Goal: Information Seeking & Learning: Learn about a topic

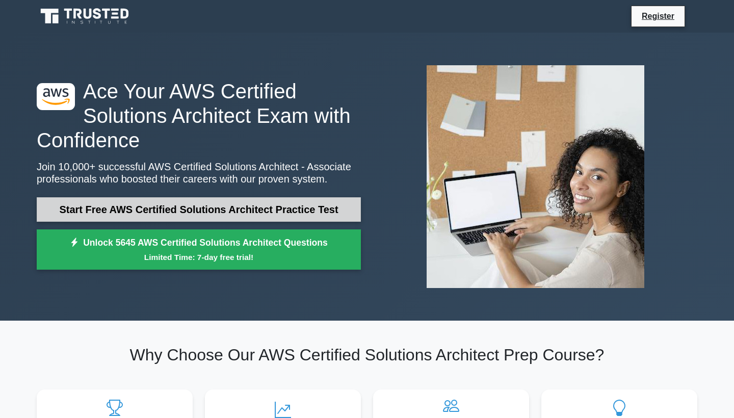
click at [119, 211] on link "Start Free AWS Certified Solutions Architect Practice Test" at bounding box center [199, 209] width 324 height 24
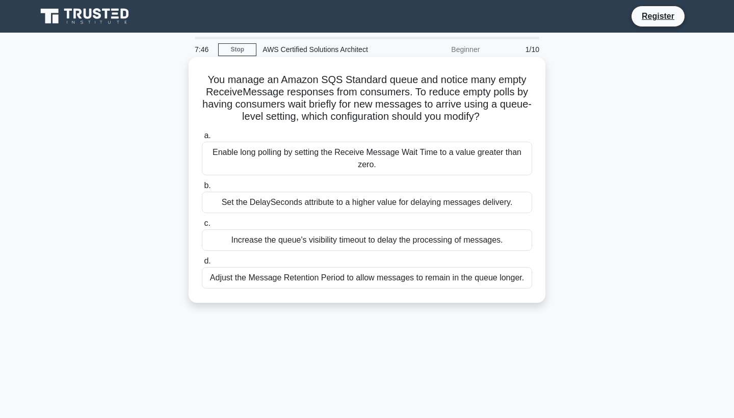
click at [216, 278] on div "Adjust the Message Retention Period to allow messages to remain in the queue lo…" at bounding box center [367, 277] width 331 height 21
click at [202, 265] on input "d. Adjust the Message Retention Period to allow messages to remain in the queue…" at bounding box center [202, 261] width 0 height 7
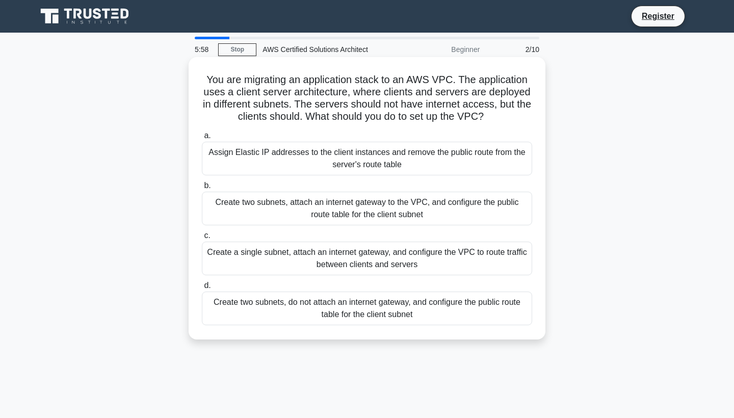
click at [485, 270] on div "Create a single subnet, attach an internet gateway, and configure the VPC to ro…" at bounding box center [367, 259] width 331 height 34
click at [202, 239] on input "c. Create a single subnet, attach an internet gateway, and configure the VPC to…" at bounding box center [202, 236] width 0 height 7
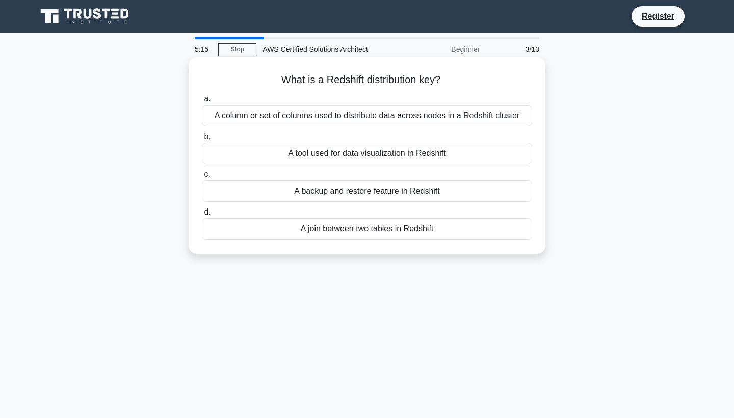
click at [467, 115] on div "A column or set of columns used to distribute data across nodes in a Redshift c…" at bounding box center [367, 115] width 331 height 21
click at [202, 103] on input "a. A column or set of columns used to distribute data across nodes in a Redshif…" at bounding box center [202, 99] width 0 height 7
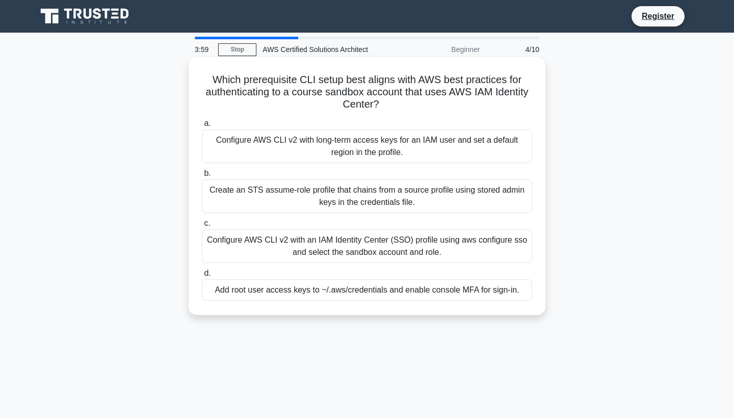
click at [364, 246] on div "Configure AWS CLI v2 with an IAM Identity Center (SSO) profile using aws config…" at bounding box center [367, 247] width 331 height 34
click at [202, 227] on input "c. Configure AWS CLI v2 with an IAM Identity Center (SSO) profile using aws con…" at bounding box center [202, 223] width 0 height 7
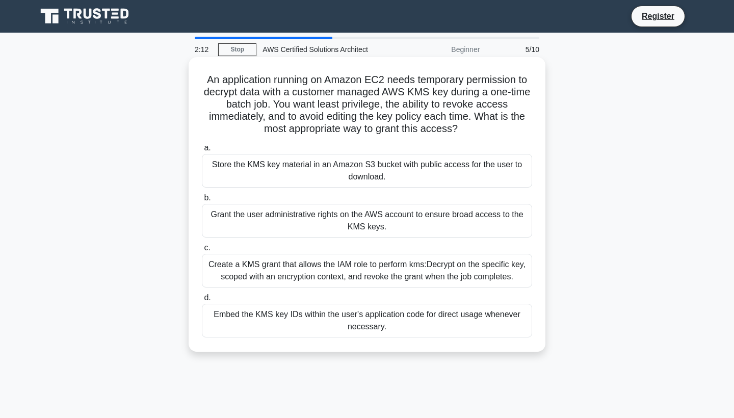
click at [360, 269] on div "Create a KMS grant that allows the IAM role to perform kms:Decrypt on the speci…" at bounding box center [367, 271] width 331 height 34
click at [202, 251] on input "c. Create a KMS grant that allows the IAM role to perform kms:Decrypt on the sp…" at bounding box center [202, 248] width 0 height 7
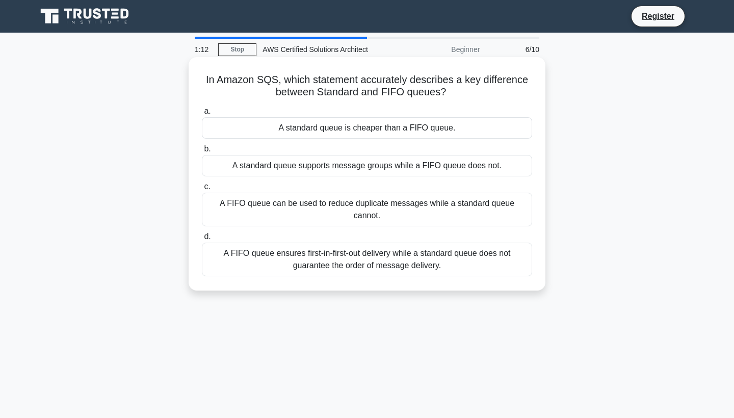
click at [384, 131] on div "A standard queue is cheaper than a FIFO queue." at bounding box center [367, 127] width 331 height 21
click at [202, 115] on input "a. A standard queue is cheaper than a FIFO queue." at bounding box center [202, 111] width 0 height 7
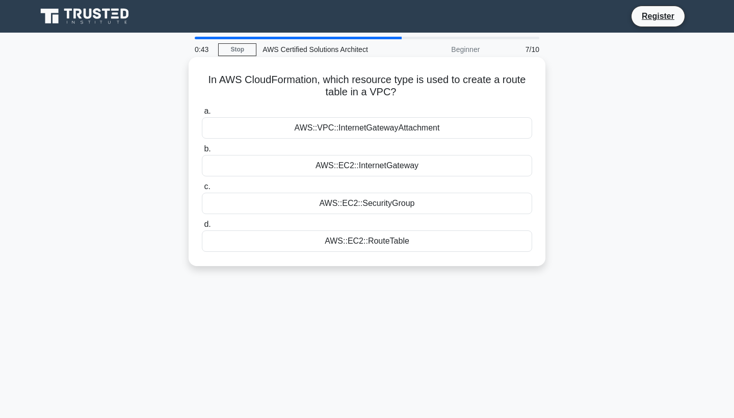
click at [383, 207] on div "AWS::EC2::SecurityGroup" at bounding box center [367, 203] width 331 height 21
click at [202, 190] on input "c. AWS::EC2::SecurityGroup" at bounding box center [202, 187] width 0 height 7
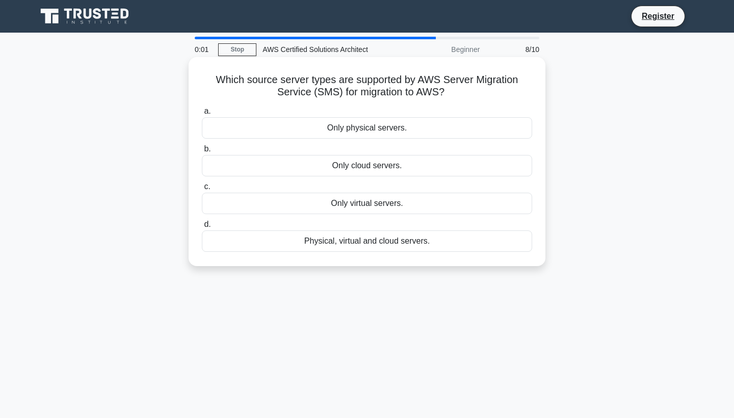
click at [430, 239] on div "Physical, virtual and cloud servers." at bounding box center [367, 241] width 331 height 21
click at [202, 228] on input "d. Physical, virtual and cloud servers." at bounding box center [202, 224] width 0 height 7
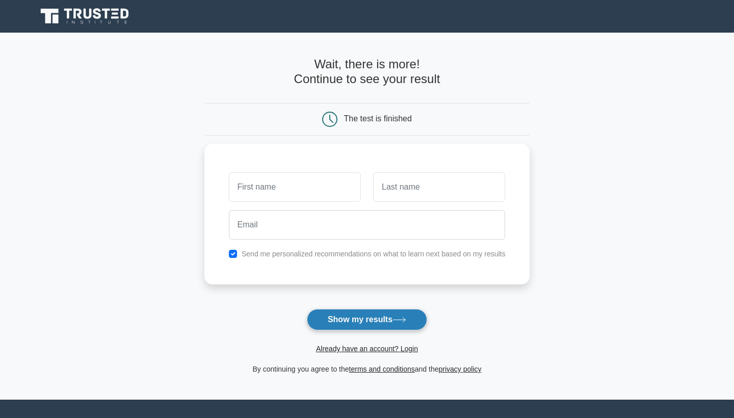
click at [397, 314] on button "Show my results" at bounding box center [367, 319] width 120 height 21
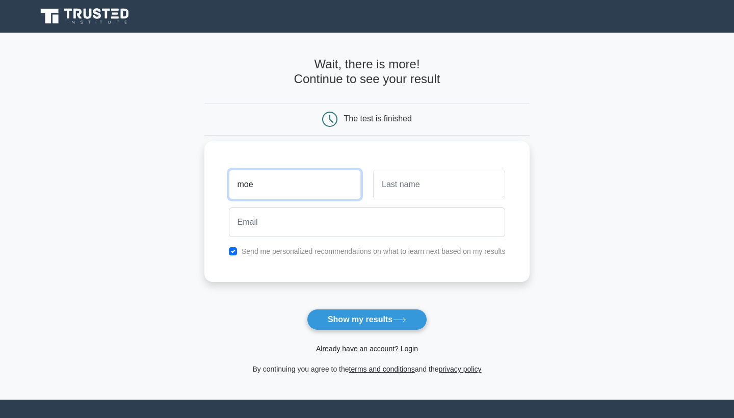
type input "moe"
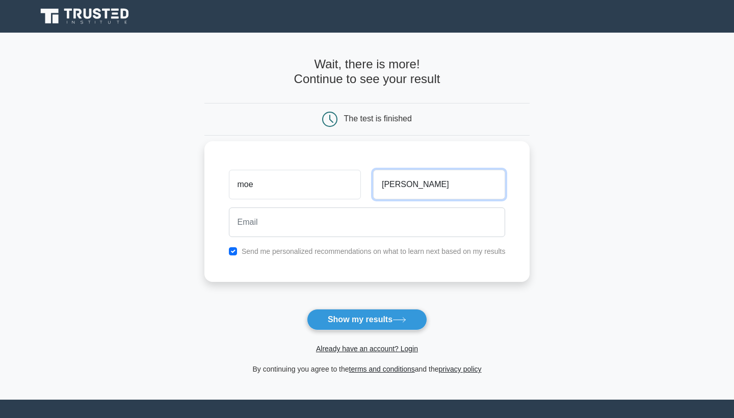
type input "[PERSON_NAME]"
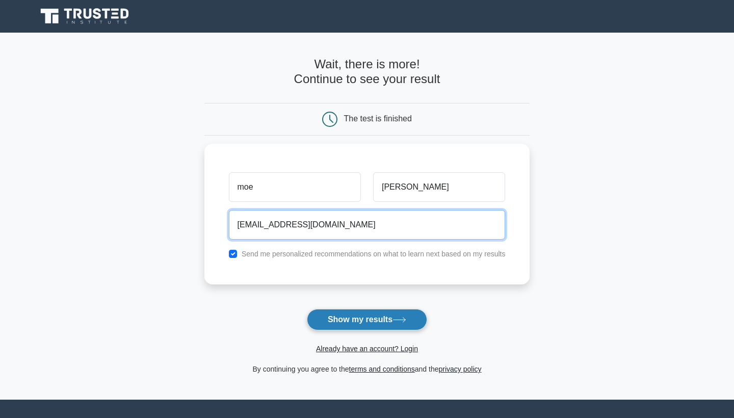
type input "delervaym@yahoo.com"
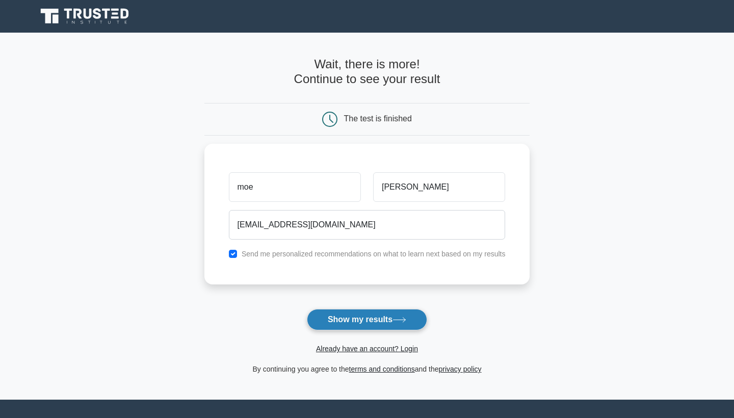
click at [374, 318] on button "Show my results" at bounding box center [367, 319] width 120 height 21
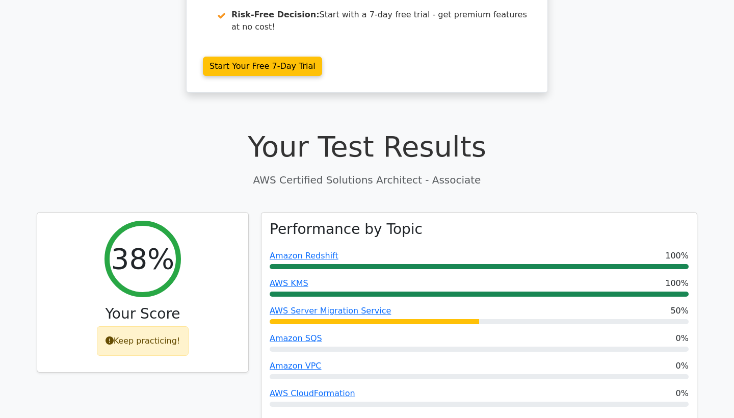
scroll to position [236, 0]
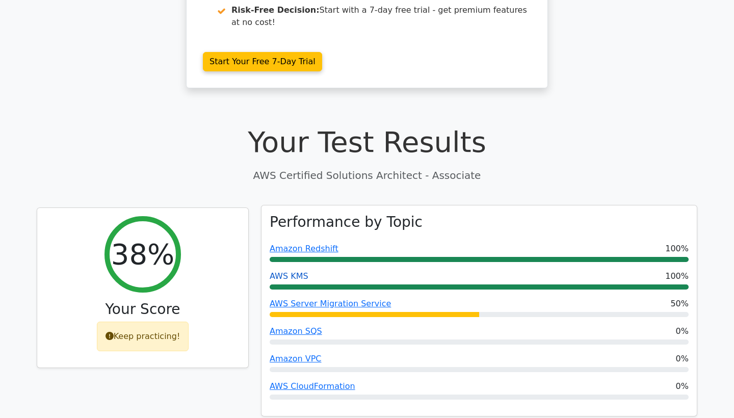
click at [295, 271] on link "AWS KMS" at bounding box center [289, 276] width 39 height 10
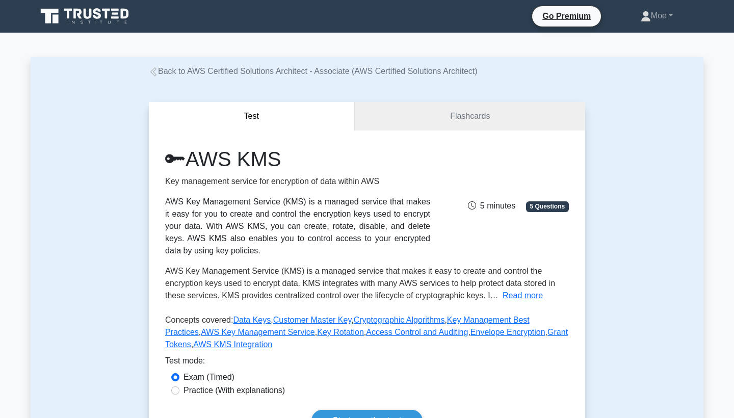
click at [154, 75] on icon at bounding box center [153, 71] width 9 height 9
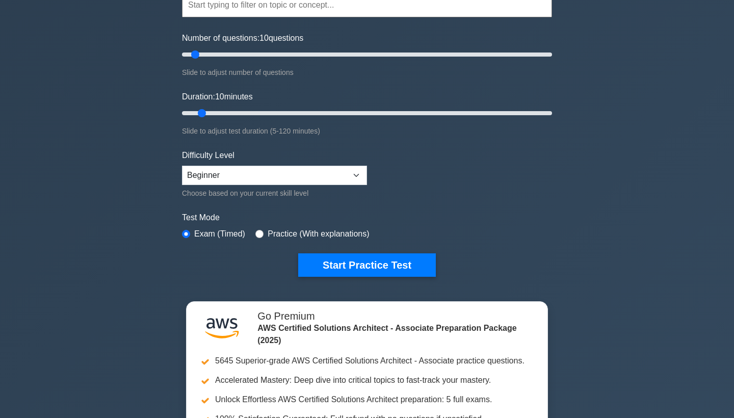
scroll to position [109, 0]
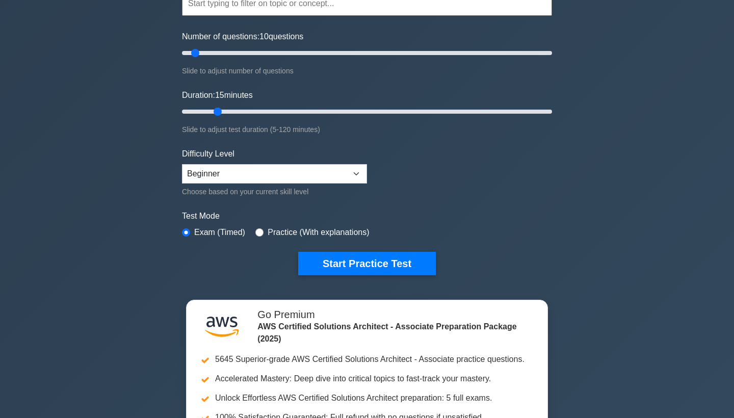
click at [224, 110] on input "Duration: 15 minutes" at bounding box center [367, 112] width 370 height 12
type input "25"
click at [243, 111] on input "Duration: 25 minutes" at bounding box center [367, 112] width 370 height 12
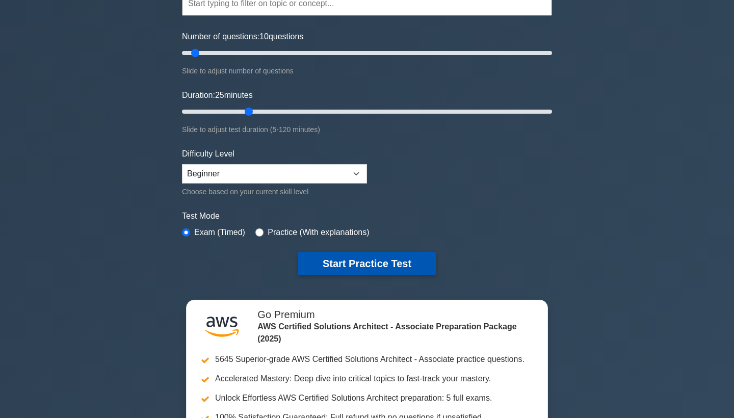
click at [303, 258] on button "Start Practice Test" at bounding box center [367, 263] width 138 height 23
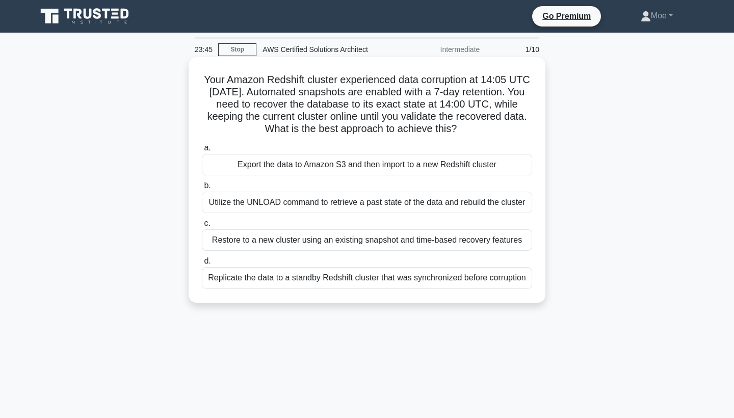
click at [306, 282] on div "Replicate the data to a standby Redshift cluster that was synchronized before c…" at bounding box center [367, 277] width 331 height 21
click at [202, 265] on input "d. Replicate the data to a standby Redshift cluster that was synchronized befor…" at bounding box center [202, 261] width 0 height 7
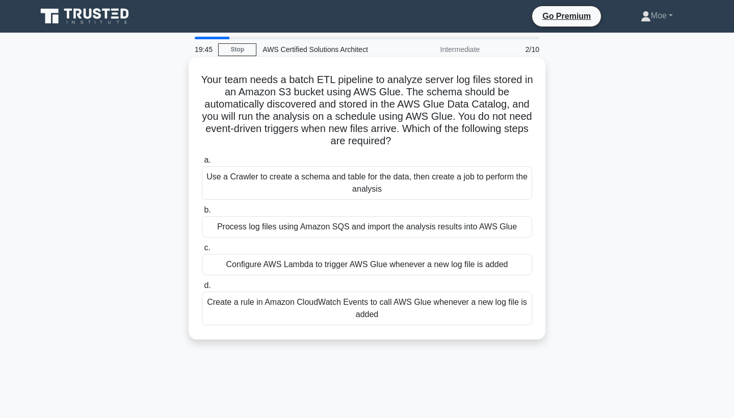
click at [297, 269] on div "Configure AWS Lambda to trigger AWS Glue whenever a new log file is added" at bounding box center [367, 264] width 331 height 21
click at [202, 251] on input "c. Configure AWS Lambda to trigger AWS Glue whenever a new log file is added" at bounding box center [202, 248] width 0 height 7
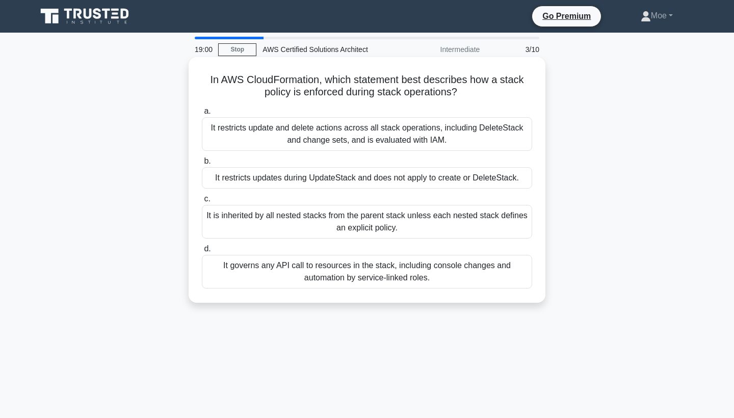
click at [324, 267] on div "It governs any API call to resources in the stack, including console changes an…" at bounding box center [367, 272] width 331 height 34
click at [202, 252] on input "d. It governs any API call to resources in the stack, including console changes…" at bounding box center [202, 249] width 0 height 7
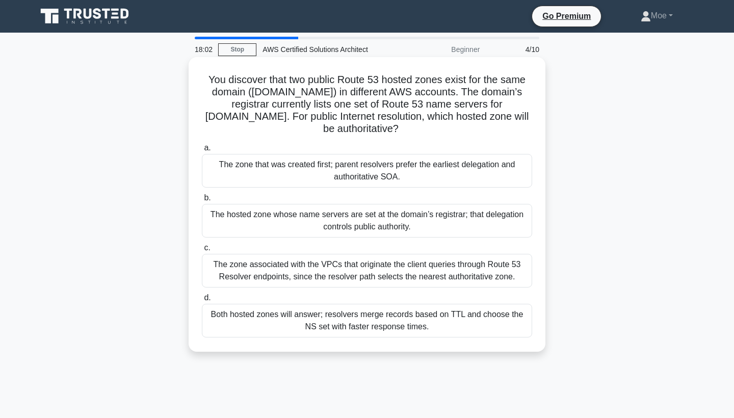
click at [328, 154] on div "The zone that was created first; parent resolvers prefer the earliest delegatio…" at bounding box center [367, 171] width 331 height 34
click at [202, 151] on input "a. The zone that was created first; parent resolvers prefer the earliest delega…" at bounding box center [202, 148] width 0 height 7
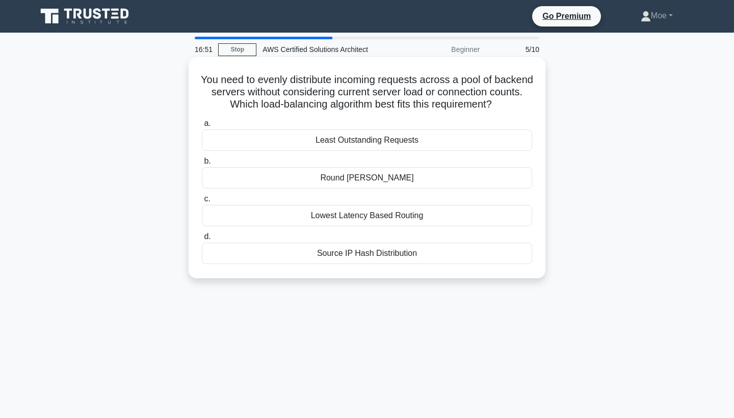
click at [340, 222] on div "Lowest Latency Based Routing" at bounding box center [367, 215] width 331 height 21
click at [202, 202] on input "c. Lowest Latency Based Routing" at bounding box center [202, 199] width 0 height 7
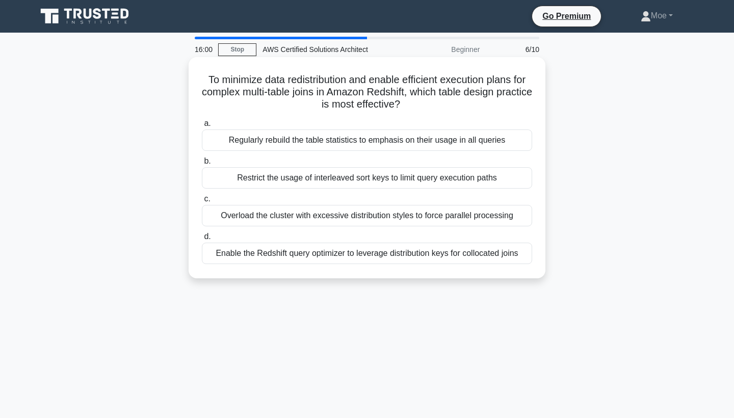
click at [341, 251] on div "Enable the Redshift query optimizer to leverage distribution keys for collocate…" at bounding box center [367, 253] width 331 height 21
click at [202, 240] on input "d. Enable the Redshift query optimizer to leverage distribution keys for colloc…" at bounding box center [202, 237] width 0 height 7
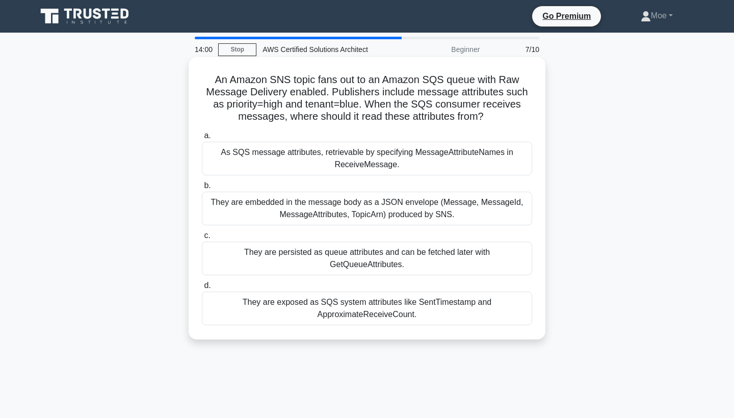
click at [344, 209] on div "They are embedded in the message body as a JSON envelope (Message, MessageId, M…" at bounding box center [367, 209] width 331 height 34
click at [202, 189] on input "b. They are embedded in the message body as a JSON envelope (Message, MessageId…" at bounding box center [202, 186] width 0 height 7
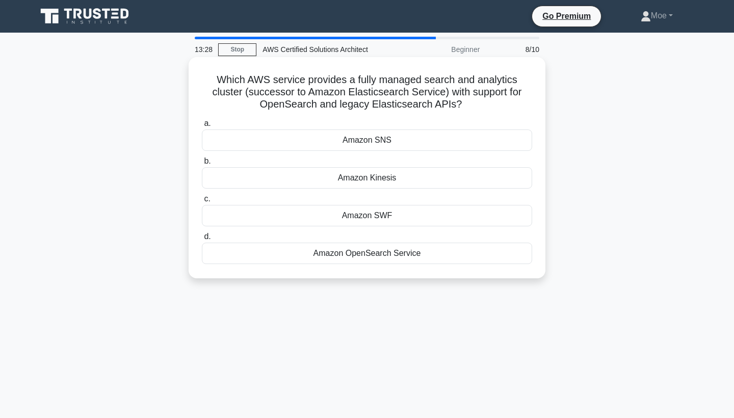
click at [351, 175] on div "Amazon Kinesis" at bounding box center [367, 177] width 331 height 21
click at [202, 165] on input "b. Amazon Kinesis" at bounding box center [202, 161] width 0 height 7
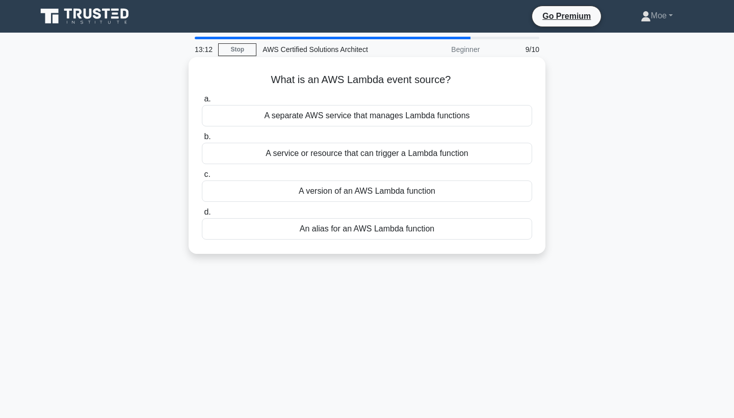
click at [353, 190] on div "A version of an AWS Lambda function" at bounding box center [367, 191] width 331 height 21
click at [202, 178] on input "c. A version of an AWS Lambda function" at bounding box center [202, 174] width 0 height 7
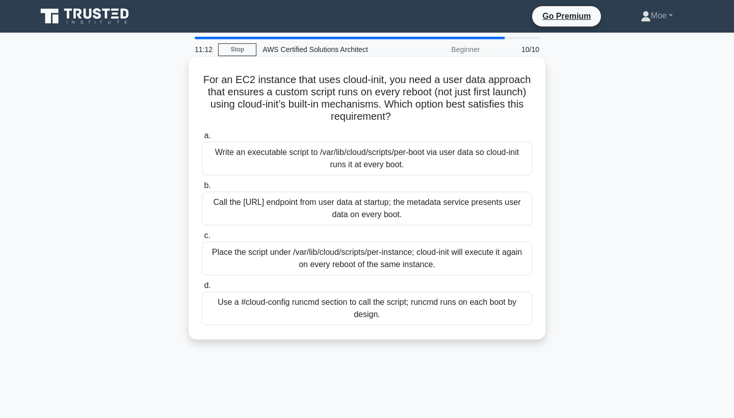
click at [356, 311] on div "Use a #cloud-config runcmd section to call the script; runcmd runs on each boot…" at bounding box center [367, 309] width 331 height 34
click at [202, 289] on input "d. Use a #cloud-config runcmd section to call the script; runcmd runs on each b…" at bounding box center [202, 286] width 0 height 7
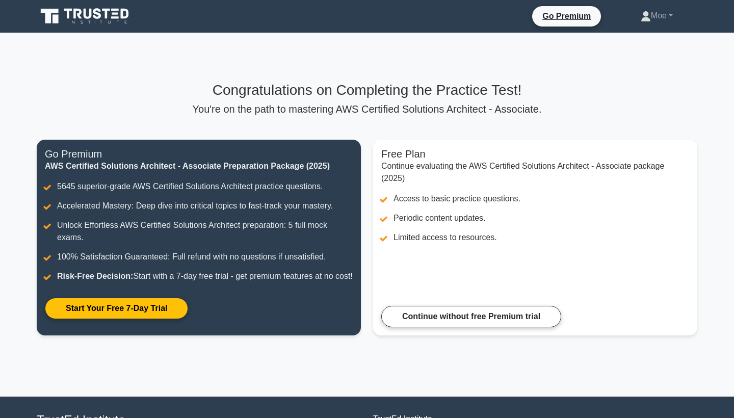
click at [402, 325] on link "Continue without free Premium trial" at bounding box center [472, 316] width 180 height 21
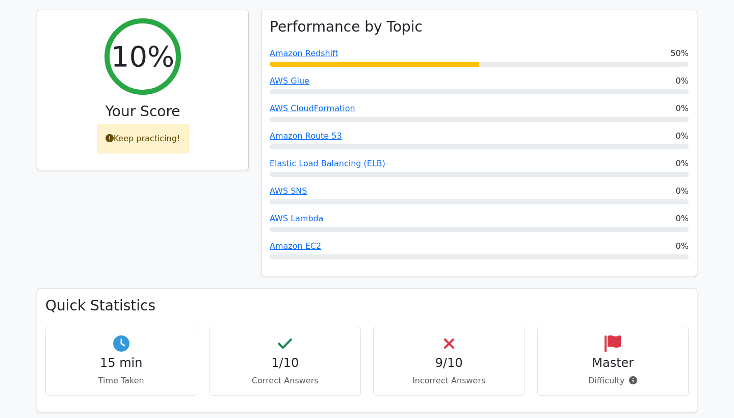
scroll to position [436, 0]
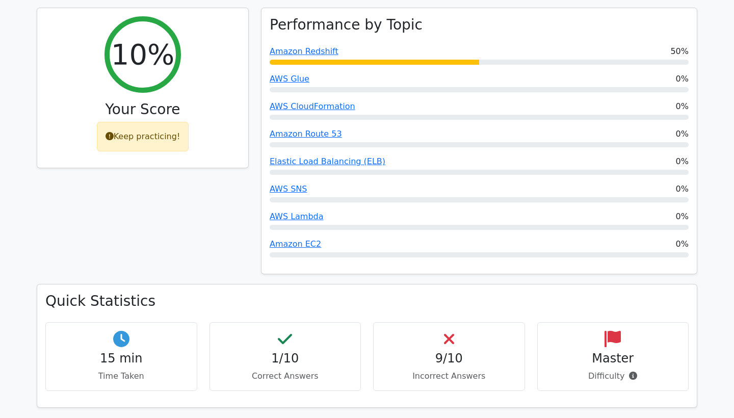
click at [447, 351] on h4 "9/10" at bounding box center [449, 358] width 135 height 15
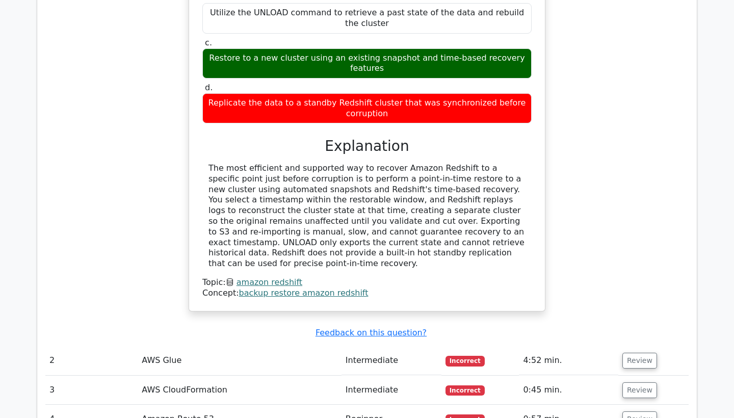
scroll to position [1086, 0]
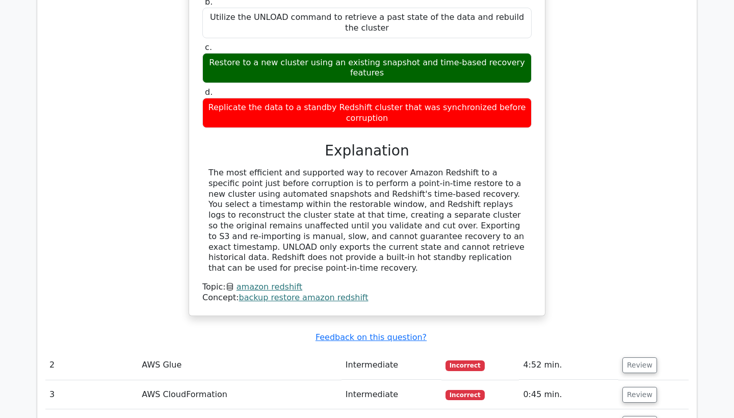
click at [466, 361] on span "Incorrect" at bounding box center [465, 366] width 39 height 10
click at [640, 358] on button "Review" at bounding box center [640, 366] width 35 height 16
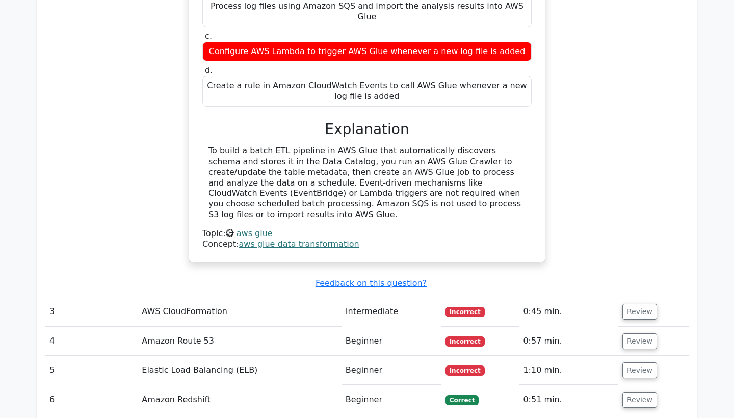
scroll to position [1631, 0]
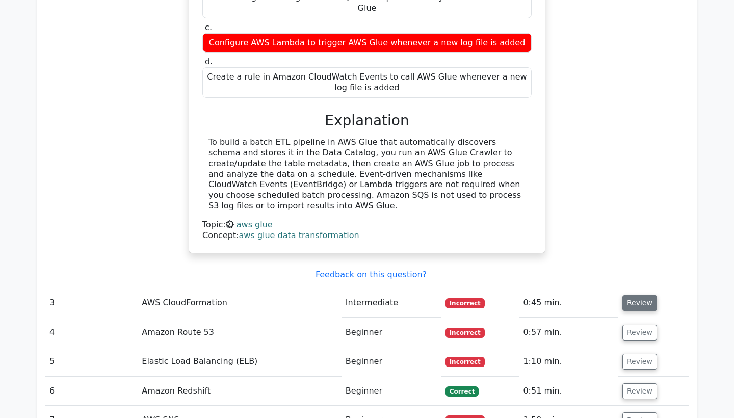
click at [640, 295] on button "Review" at bounding box center [640, 303] width 35 height 16
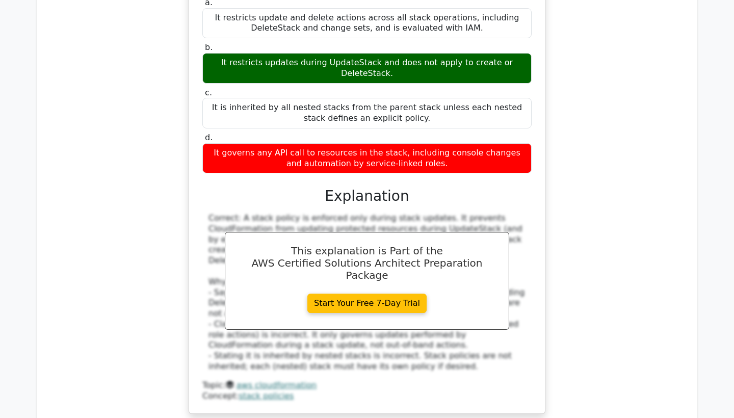
scroll to position [2000, 0]
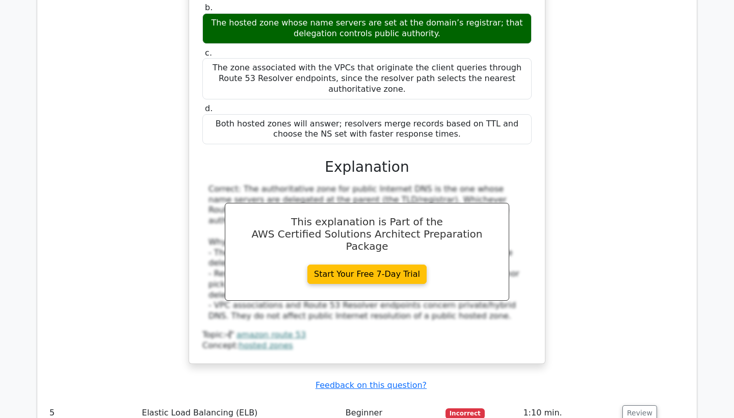
scroll to position [2606, 0]
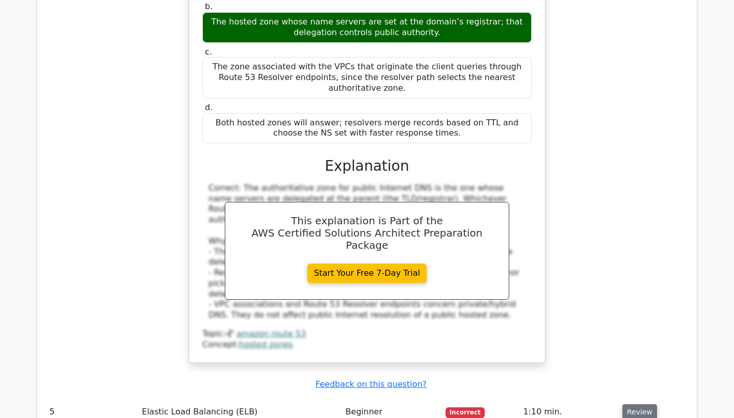
click at [630, 404] on button "Review" at bounding box center [640, 412] width 35 height 16
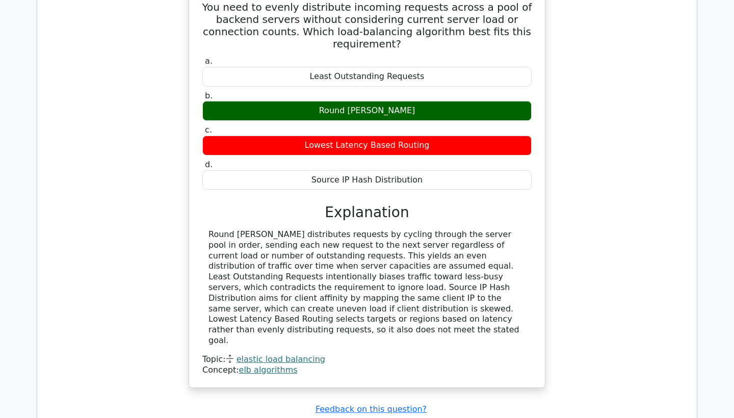
scroll to position [3050, 0]
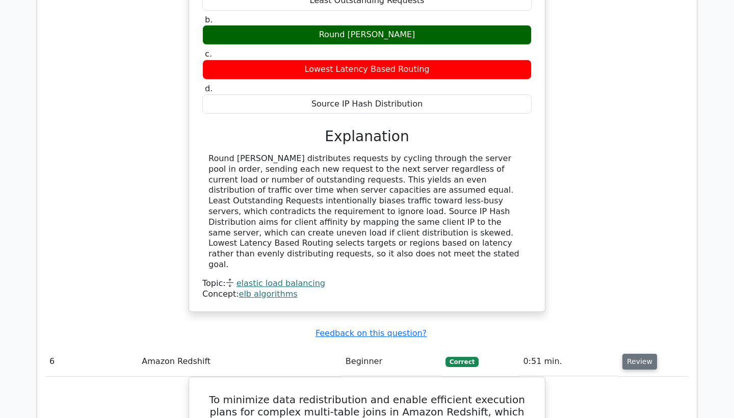
scroll to position [3128, 0]
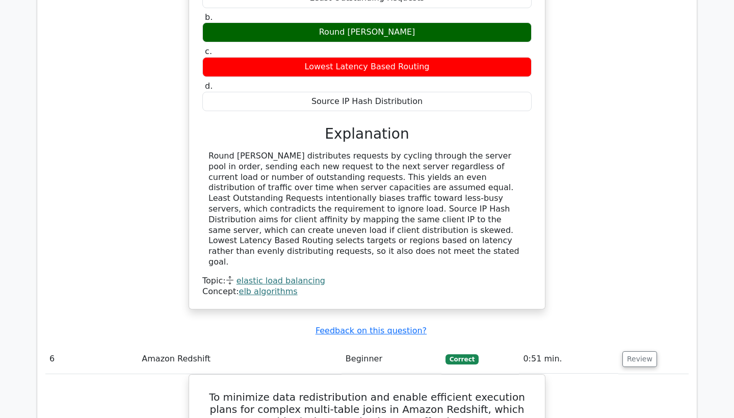
click at [645, 351] on button "Review" at bounding box center [640, 359] width 35 height 16
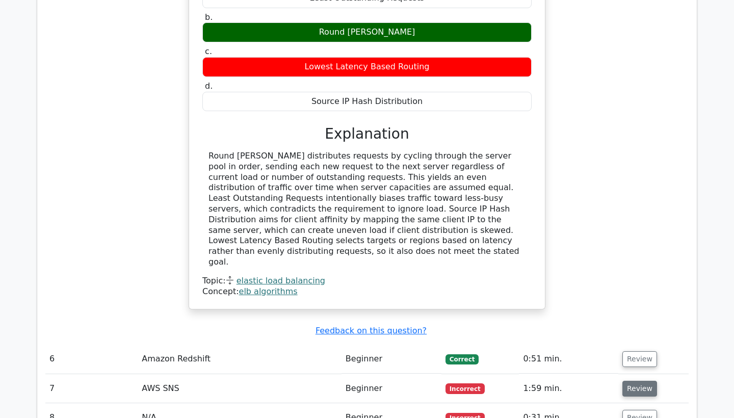
click at [635, 381] on button "Review" at bounding box center [640, 389] width 35 height 16
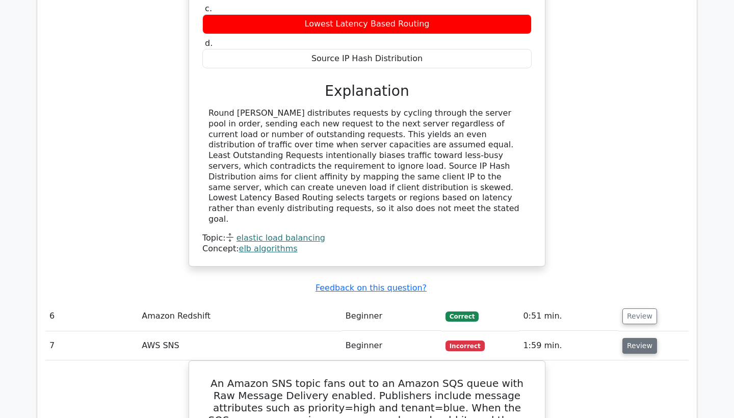
scroll to position [3174, 0]
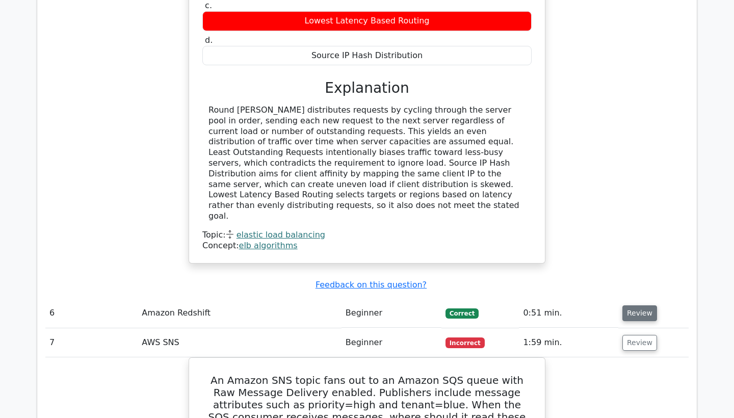
click at [631, 306] on button "Review" at bounding box center [640, 314] width 35 height 16
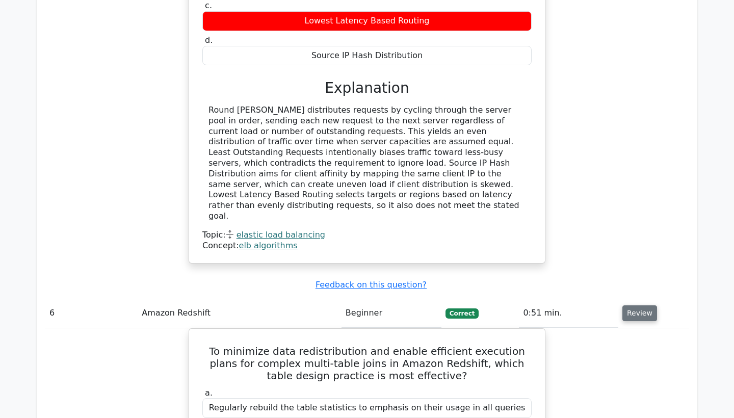
click at [631, 306] on button "Review" at bounding box center [640, 314] width 35 height 16
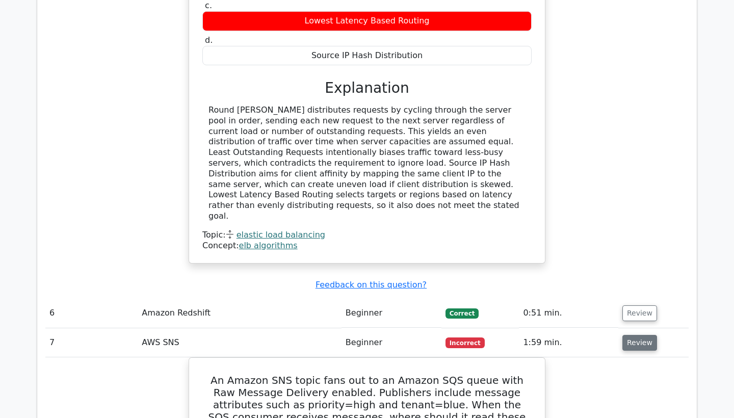
click at [636, 335] on button "Review" at bounding box center [640, 343] width 35 height 16
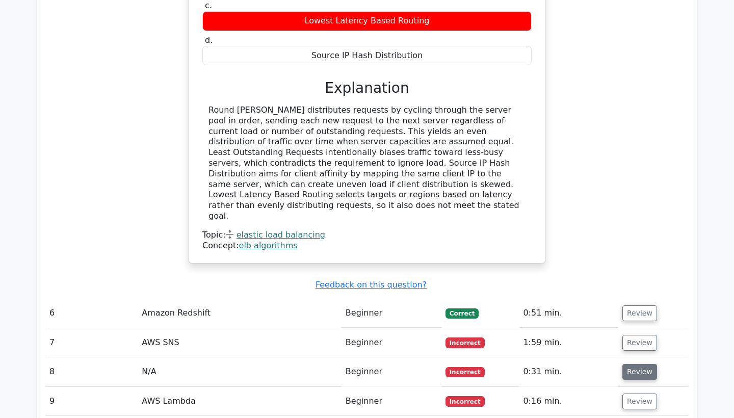
click at [631, 364] on button "Review" at bounding box center [640, 372] width 35 height 16
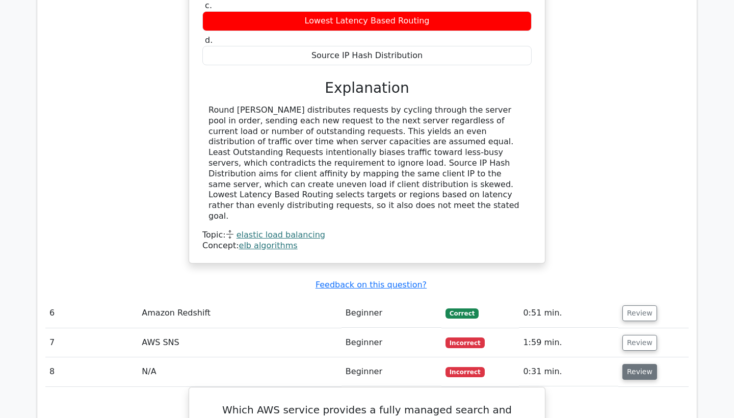
click at [631, 364] on button "Review" at bounding box center [640, 372] width 35 height 16
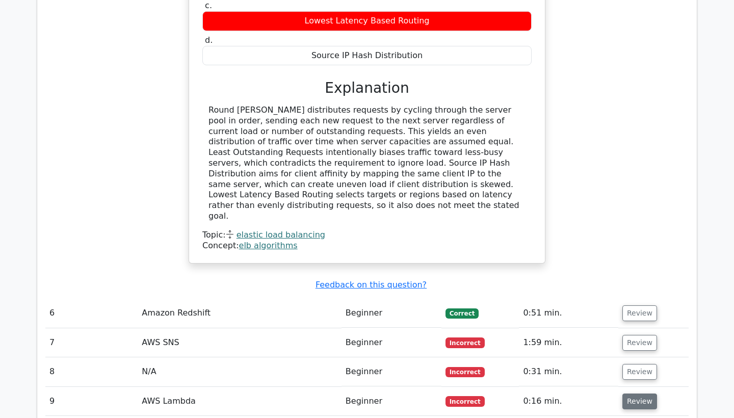
click at [631, 394] on button "Review" at bounding box center [640, 402] width 35 height 16
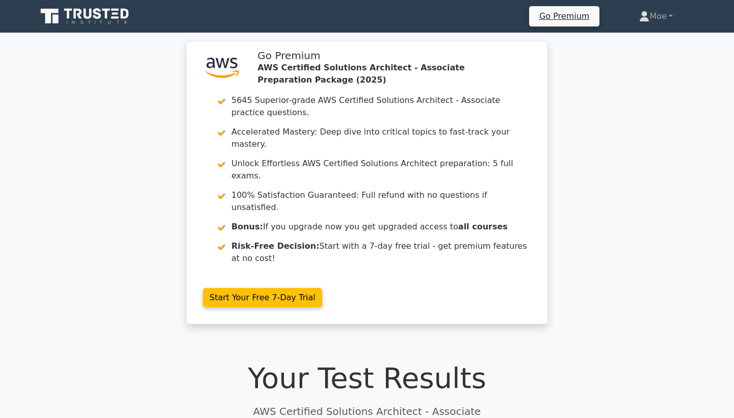
scroll to position [0, 0]
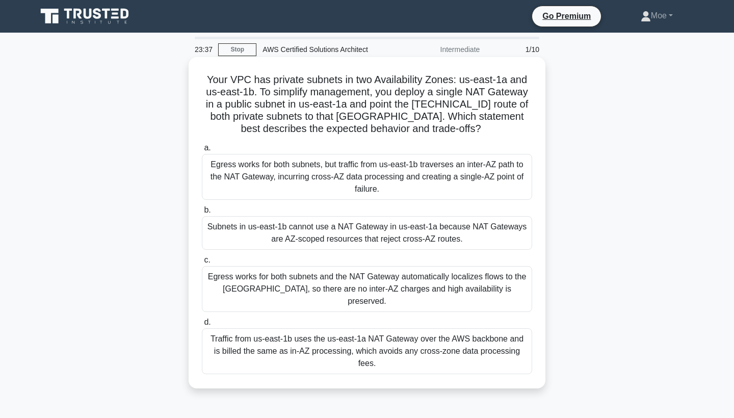
click at [420, 174] on div "Egress works for both subnets, but traffic from us-east-1b traverses an inter-A…" at bounding box center [367, 177] width 331 height 46
click at [202, 151] on input "a. Egress works for both subnets, but traffic from us-east-1b traverses an inte…" at bounding box center [202, 148] width 0 height 7
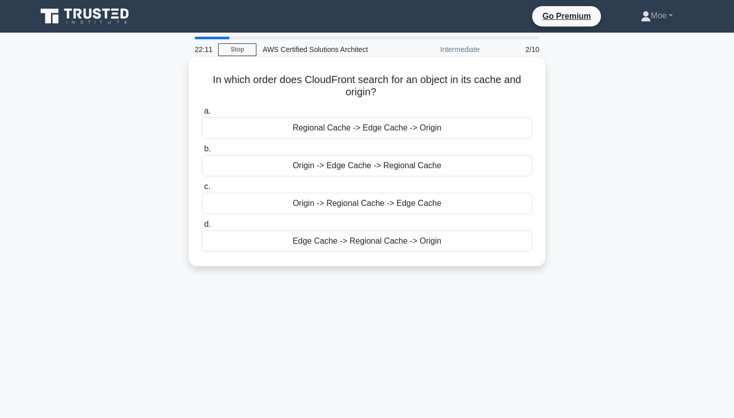
click at [417, 131] on div "Regional Cache -> Edge Cache -> Origin" at bounding box center [367, 127] width 331 height 21
click at [202, 115] on input "a. Regional Cache -> Edge Cache -> Origin" at bounding box center [202, 111] width 0 height 7
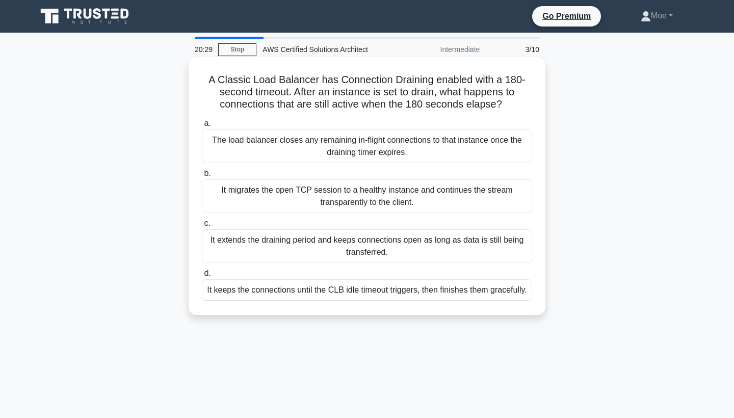
click at [377, 242] on div "It extends the draining period and keeps connections open as long as data is st…" at bounding box center [367, 247] width 331 height 34
click at [202, 227] on input "c. It extends the draining period and keeps connections open as long as data is…" at bounding box center [202, 223] width 0 height 7
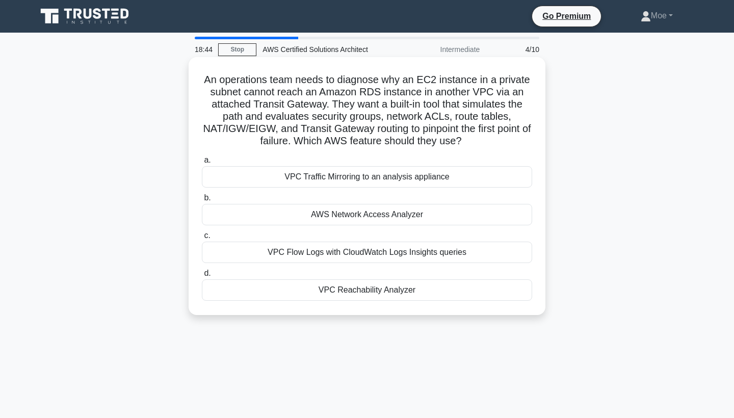
click at [365, 293] on div "VPC Reachability Analyzer" at bounding box center [367, 290] width 331 height 21
click at [202, 277] on input "d. VPC Reachability Analyzer" at bounding box center [202, 273] width 0 height 7
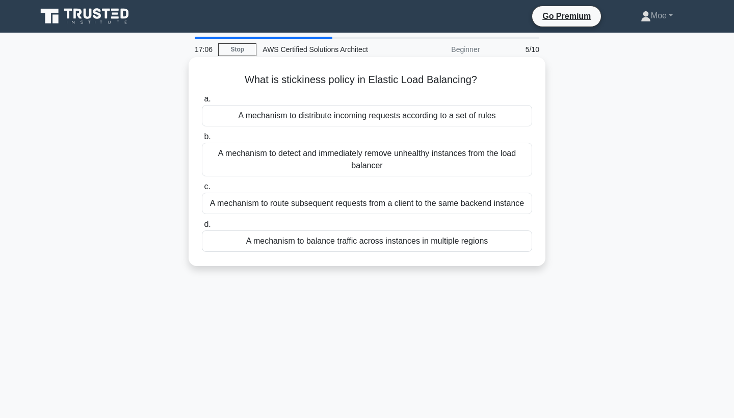
click at [396, 207] on div "A mechanism to route subsequent requests from a client to the same backend inst…" at bounding box center [367, 203] width 331 height 21
click at [202, 190] on input "c. A mechanism to route subsequent requests from a client to the same backend i…" at bounding box center [202, 187] width 0 height 7
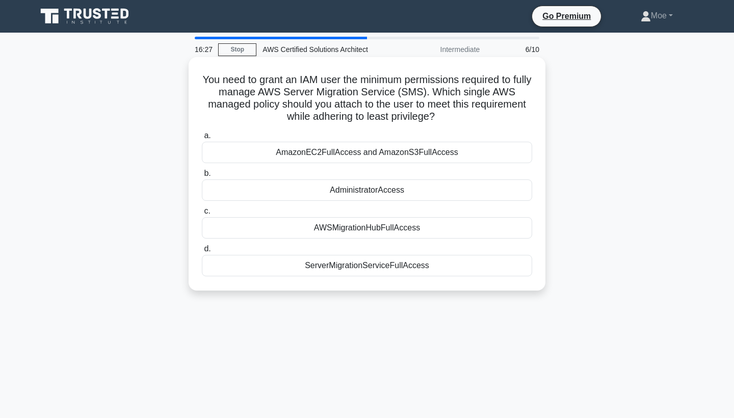
click at [400, 230] on div "AWSMigrationHubFullAccess" at bounding box center [367, 227] width 331 height 21
click at [202, 215] on input "c. AWSMigrationHubFullAccess" at bounding box center [202, 211] width 0 height 7
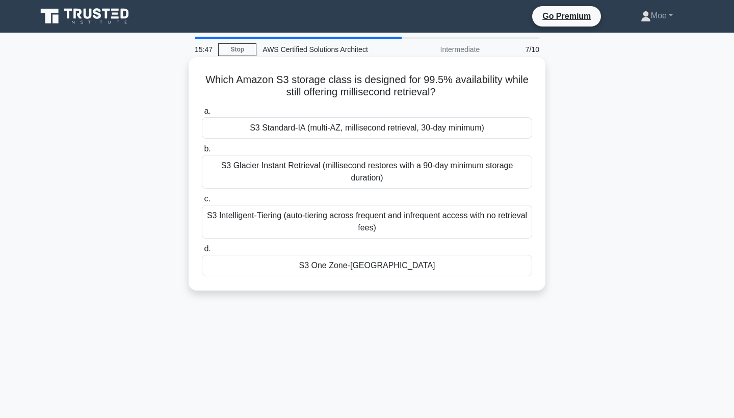
click at [351, 262] on div "S3 One Zone-IA" at bounding box center [367, 265] width 331 height 21
click at [202, 252] on input "d. S3 One Zone-IA" at bounding box center [202, 249] width 0 height 7
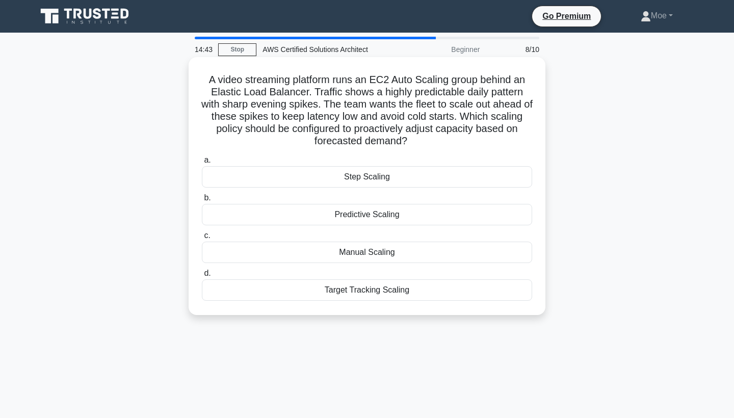
click at [350, 217] on div "Predictive Scaling" at bounding box center [367, 214] width 331 height 21
click at [202, 201] on input "b. Predictive Scaling" at bounding box center [202, 198] width 0 height 7
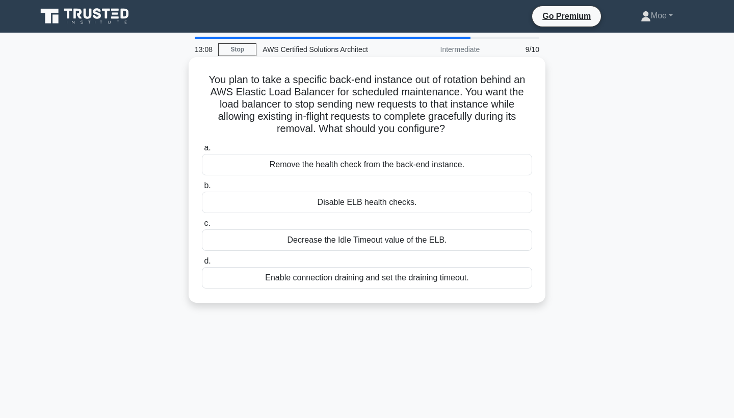
click at [361, 284] on div "Enable connection draining and set the draining timeout." at bounding box center [367, 277] width 331 height 21
click at [202, 265] on input "d. Enable connection draining and set the draining timeout." at bounding box center [202, 261] width 0 height 7
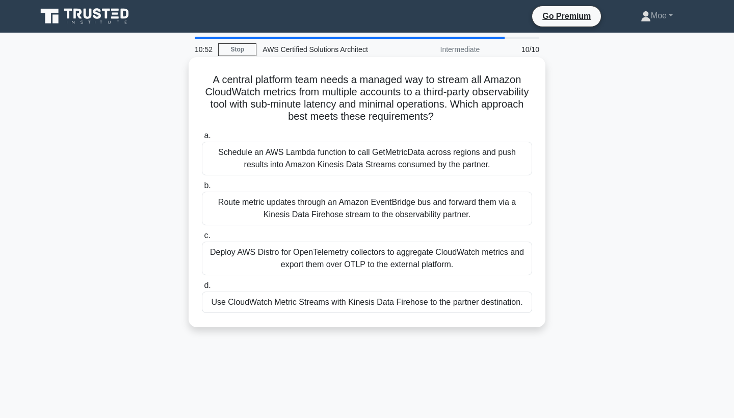
click at [365, 300] on div "Use CloudWatch Metric Streams with Kinesis Data Firehose to the partner destina…" at bounding box center [367, 302] width 331 height 21
click at [202, 289] on input "d. Use CloudWatch Metric Streams with Kinesis Data Firehose to the partner dest…" at bounding box center [202, 286] width 0 height 7
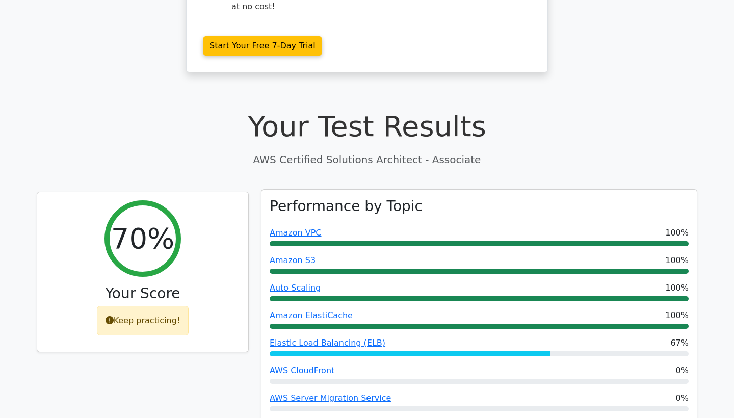
scroll to position [257, 0]
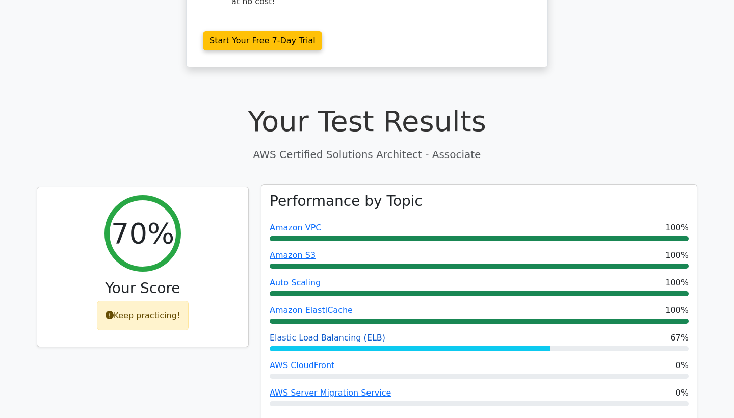
click at [331, 333] on link "Elastic Load Balancing (ELB)" at bounding box center [328, 338] width 116 height 10
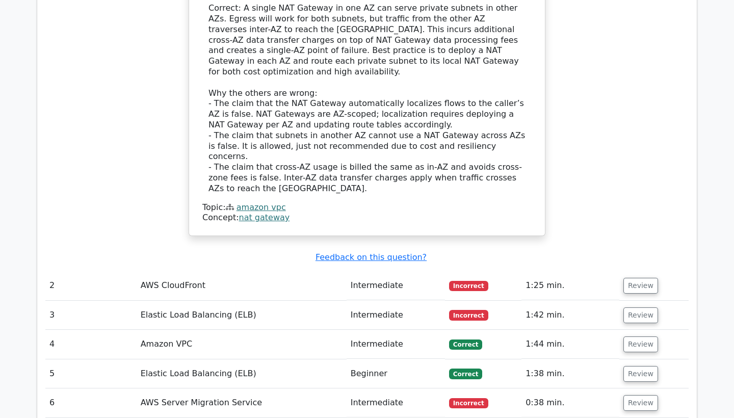
scroll to position [1270, 0]
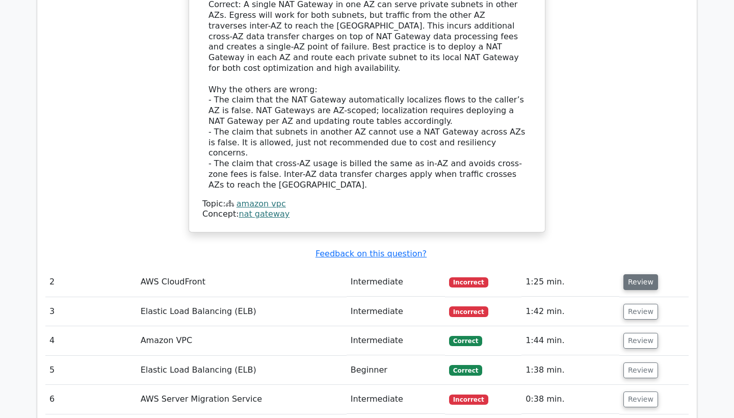
click at [640, 274] on button "Review" at bounding box center [641, 282] width 35 height 16
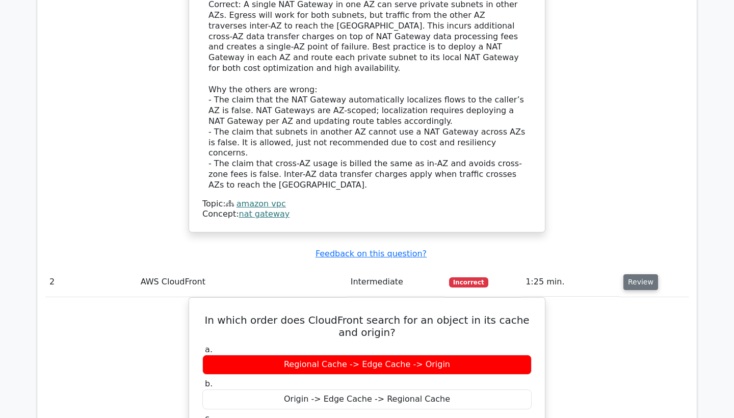
click at [640, 274] on button "Review" at bounding box center [641, 282] width 35 height 16
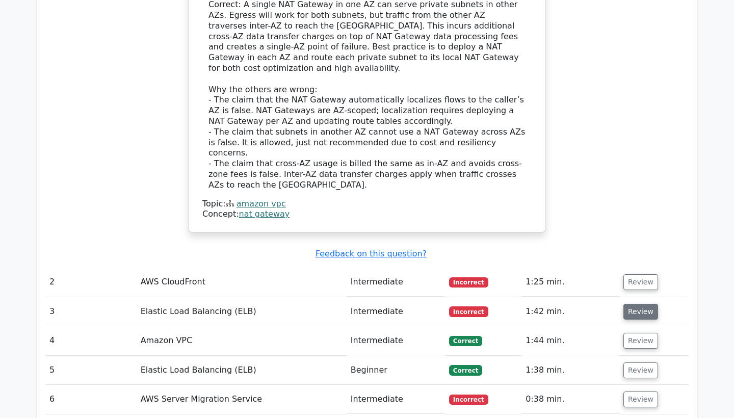
click at [637, 304] on button "Review" at bounding box center [641, 312] width 35 height 16
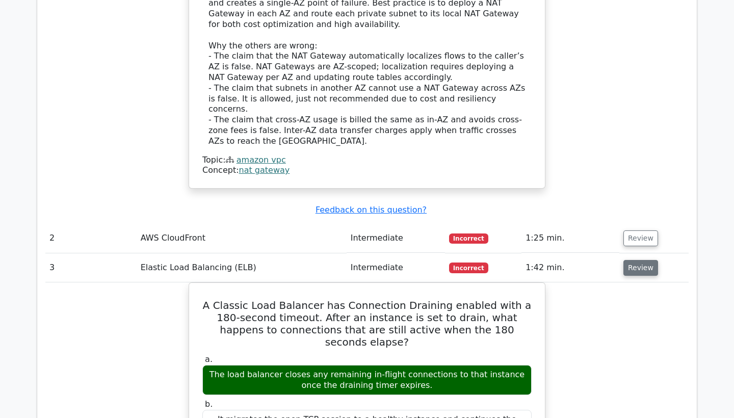
scroll to position [1318, 0]
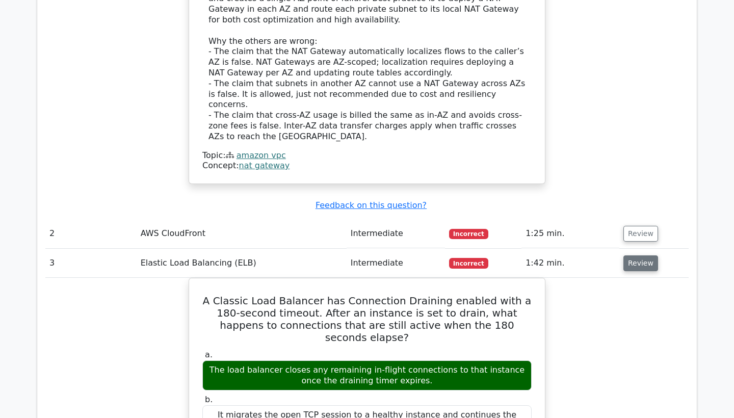
click at [642, 256] on button "Review" at bounding box center [641, 264] width 35 height 16
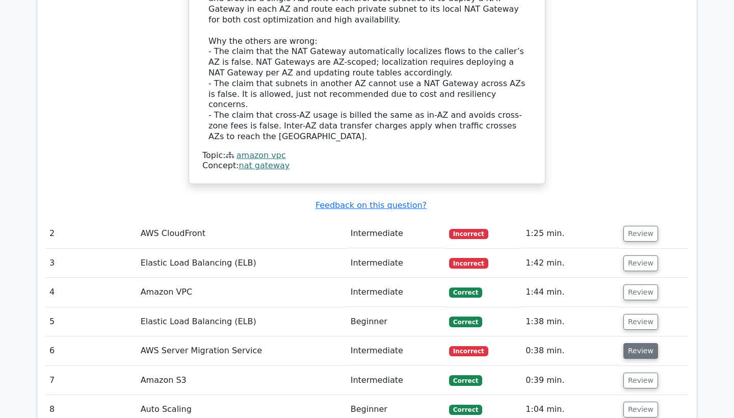
click at [632, 343] on button "Review" at bounding box center [641, 351] width 35 height 16
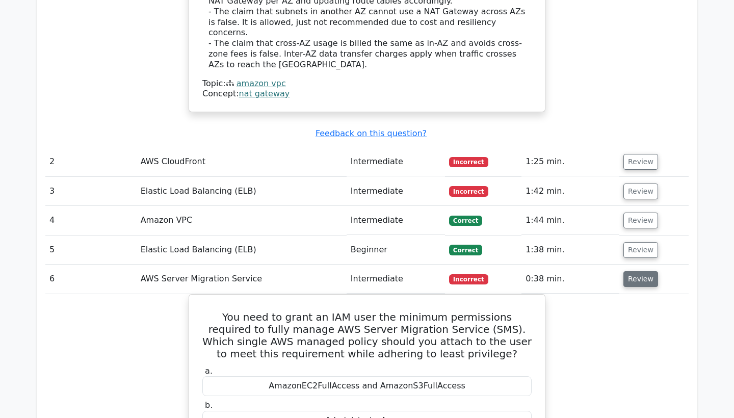
scroll to position [1397, 0]
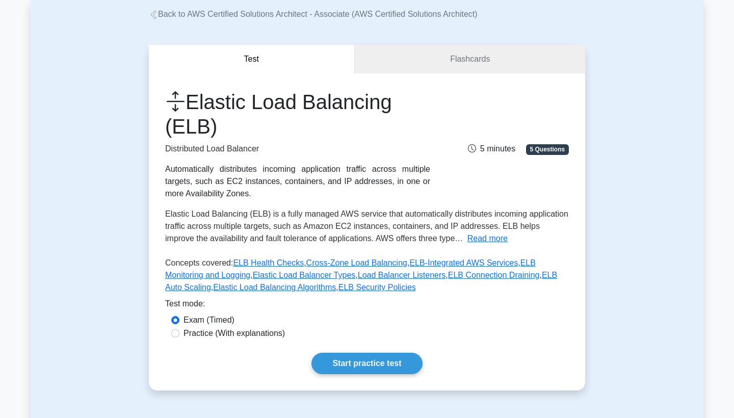
scroll to position [69, 0]
